Goal: Task Accomplishment & Management: Use online tool/utility

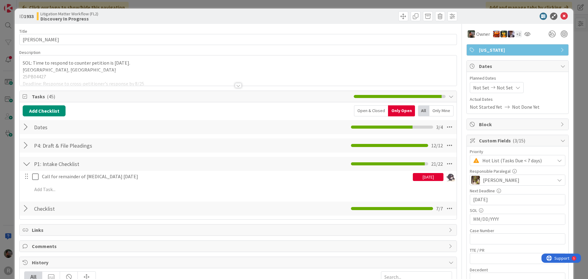
click at [7, 25] on div "ID 1933 Litigation Matter Workflow (FL2) Discovery In Progress Title 16 / 128 […" at bounding box center [294, 139] width 588 height 279
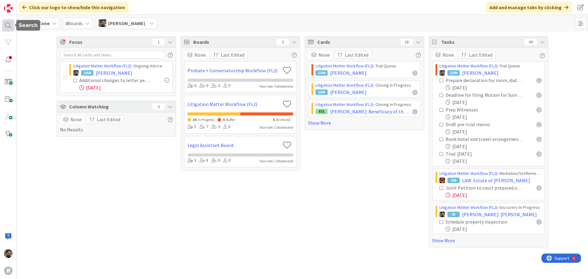
click at [6, 24] on div at bounding box center [8, 25] width 12 height 12
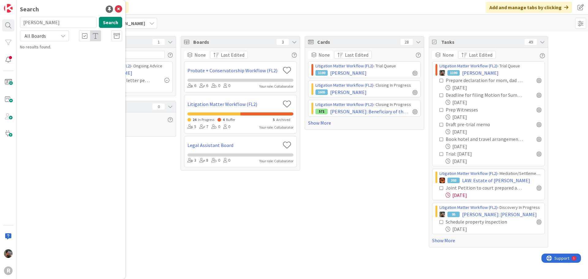
type input "[PERSON_NAME]"
click at [79, 56] on p "[PERSON_NAME]" at bounding box center [75, 54] width 94 height 6
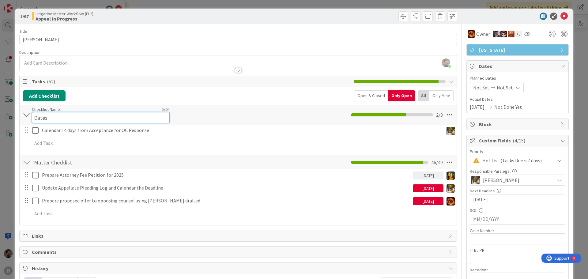
click at [148, 108] on div "Checklist Name 5 / 64 Dates" at bounding box center [101, 115] width 138 height 17
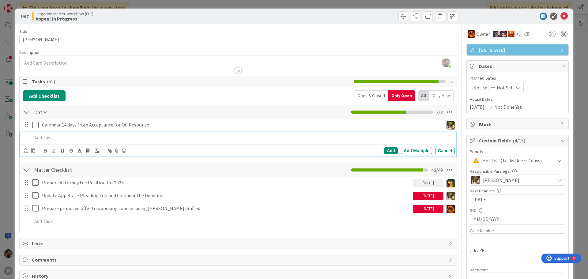
click at [37, 145] on div "Add Add Multiple Cancel" at bounding box center [238, 144] width 436 height 24
click at [384, 150] on div "Add" at bounding box center [391, 150] width 14 height 7
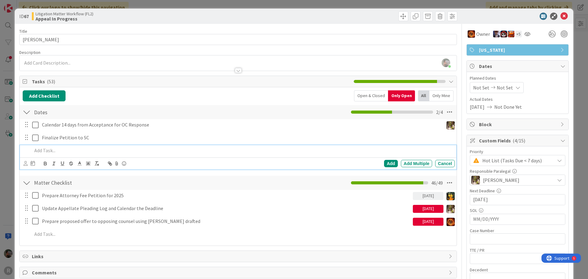
click at [57, 151] on p at bounding box center [242, 150] width 420 height 7
click at [389, 162] on div "Add" at bounding box center [391, 163] width 14 height 7
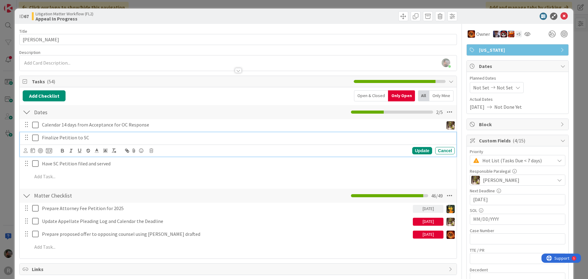
click at [98, 139] on p "Finalize Petition to SC" at bounding box center [247, 137] width 410 height 7
click at [26, 151] on icon at bounding box center [26, 150] width 4 height 5
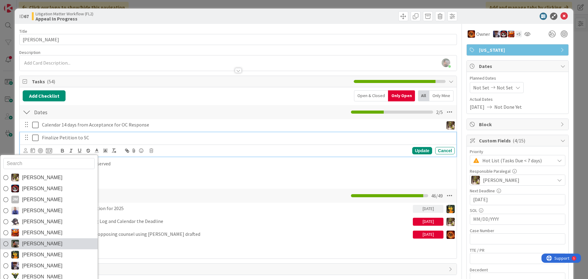
click at [39, 243] on span "[PERSON_NAME]" at bounding box center [42, 243] width 40 height 9
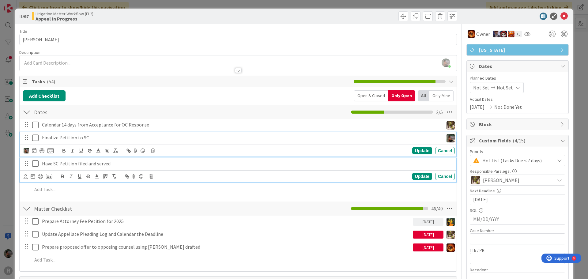
click at [48, 164] on p "Have SC Petition filed and served" at bounding box center [247, 163] width 410 height 7
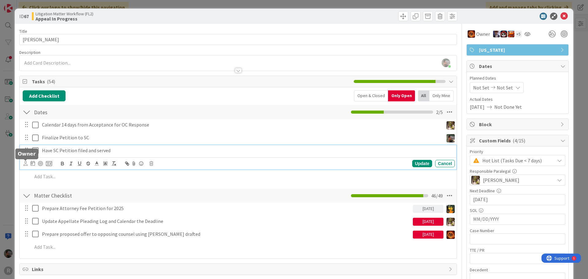
click at [26, 165] on icon at bounding box center [26, 163] width 4 height 5
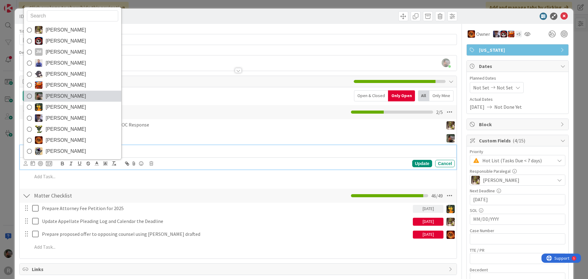
click at [63, 96] on span "[PERSON_NAME]" at bounding box center [66, 96] width 40 height 9
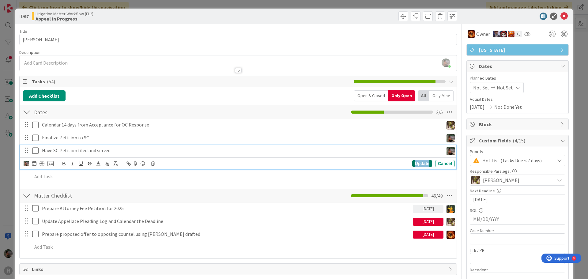
click at [421, 164] on div "Update" at bounding box center [422, 163] width 20 height 7
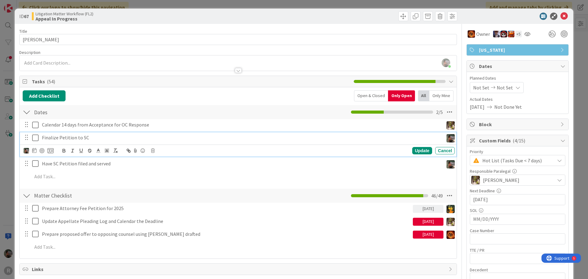
click at [57, 140] on p "Finalize Petition to SC" at bounding box center [241, 137] width 399 height 7
click at [43, 152] on div at bounding box center [41, 150] width 5 height 5
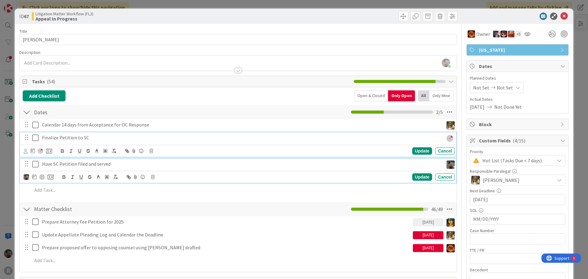
click at [120, 168] on div "Have SC Petition filed and served" at bounding box center [241, 164] width 404 height 11
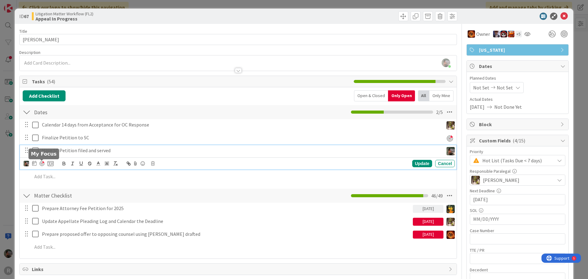
click at [41, 163] on div at bounding box center [41, 163] width 5 height 5
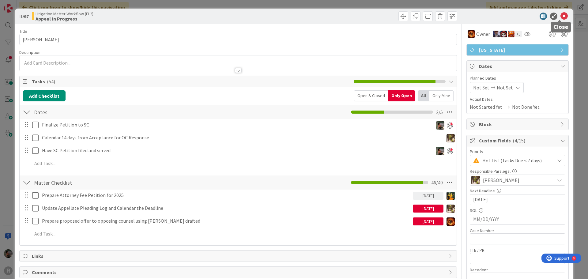
click at [560, 15] on icon at bounding box center [563, 16] width 7 height 7
